Goal: Navigation & Orientation: Find specific page/section

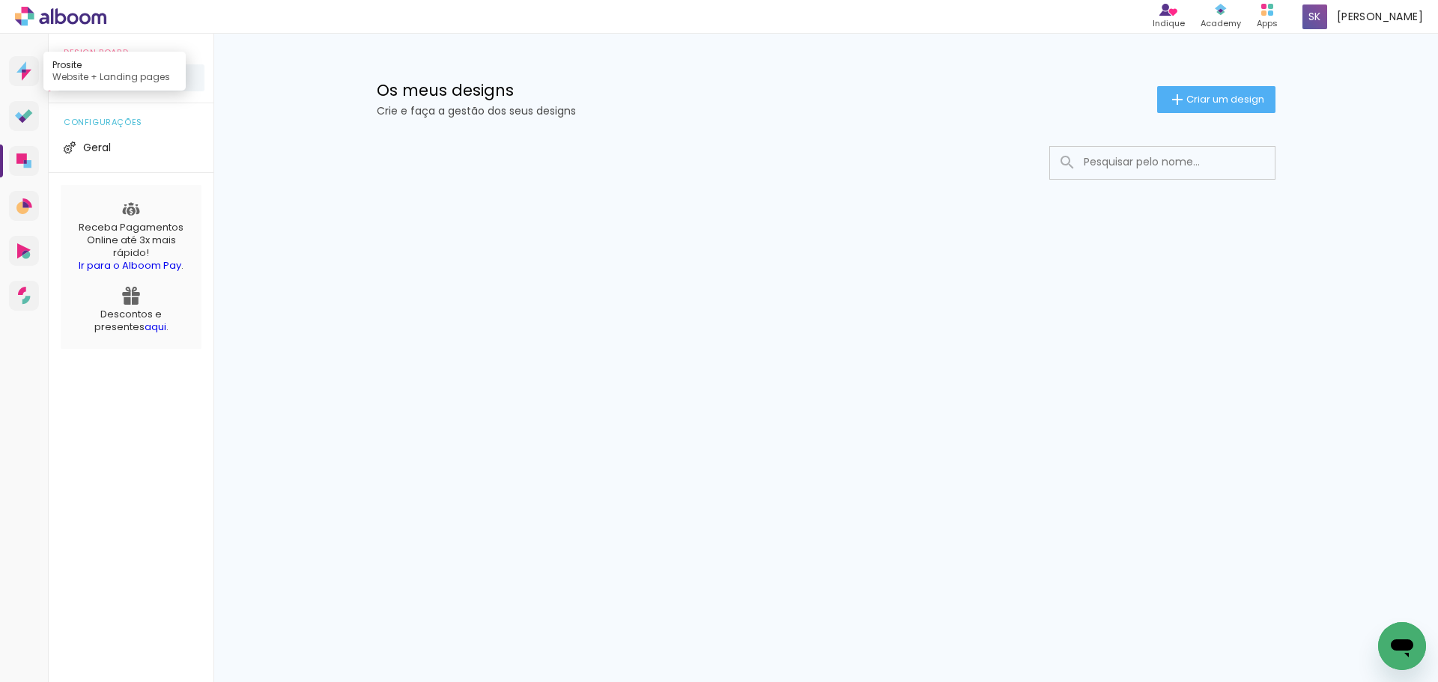
click at [31, 73] on link "Prosite Website + Landing pages" at bounding box center [24, 71] width 30 height 30
